Goal: Find specific page/section

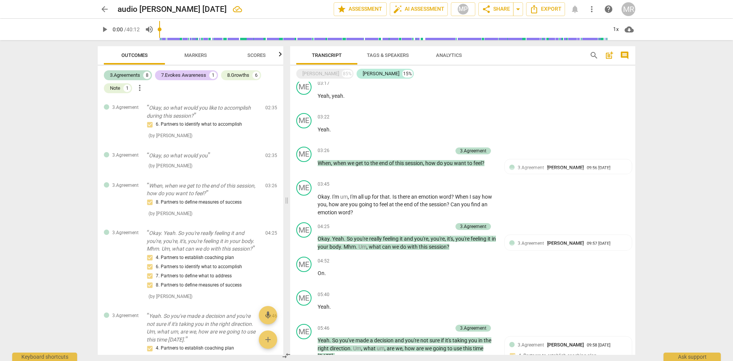
scroll to position [229, 0]
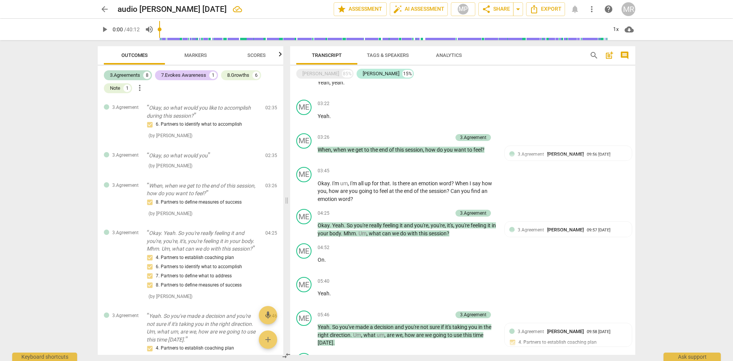
click at [104, 7] on span "arrow_back" at bounding box center [104, 9] width 9 height 9
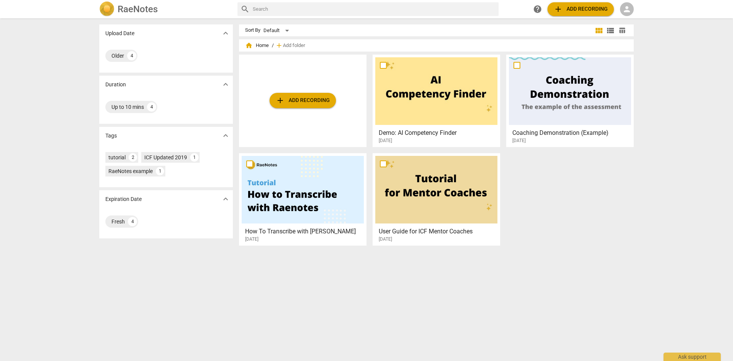
click at [126, 107] on div "Up to 10 mins" at bounding box center [127, 107] width 32 height 8
click at [115, 57] on div "Older" at bounding box center [117, 56] width 13 height 8
